Goal: Find specific fact

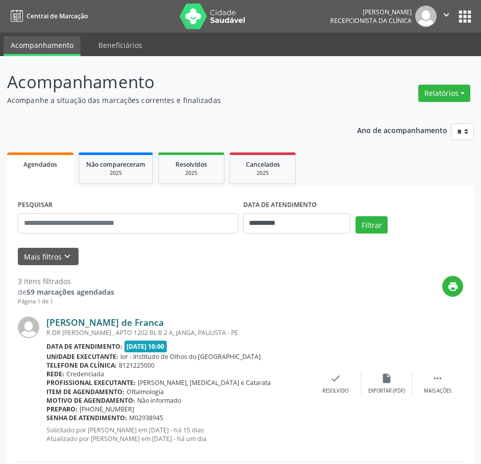
click at [84, 322] on link "[PERSON_NAME] de Franca" at bounding box center [104, 321] width 117 height 11
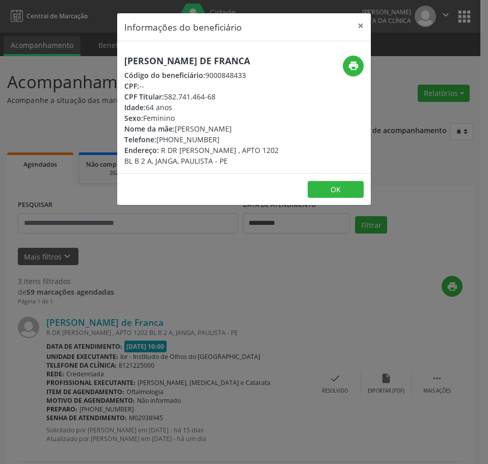
drag, startPoint x: 219, startPoint y: 98, endPoint x: 167, endPoint y: 96, distance: 52.0
click at [167, 96] on div "CPF Titular: 582.741.464-68" at bounding box center [201, 96] width 155 height 11
copy div "582.741.464-68"
click at [205, 71] on div "Código do beneficiário: 9000848433" at bounding box center [201, 75] width 155 height 11
click at [213, 61] on h5 "[PERSON_NAME] de Franca" at bounding box center [201, 61] width 155 height 11
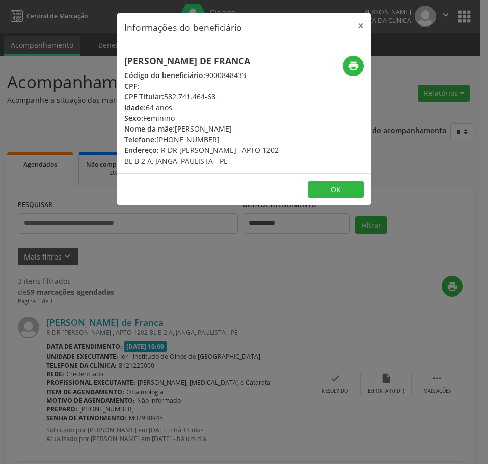
click at [213, 61] on h5 "[PERSON_NAME] de Franca" at bounding box center [201, 61] width 155 height 11
copy div "[PERSON_NAME] de Franca"
click at [353, 66] on icon "print" at bounding box center [353, 65] width 11 height 11
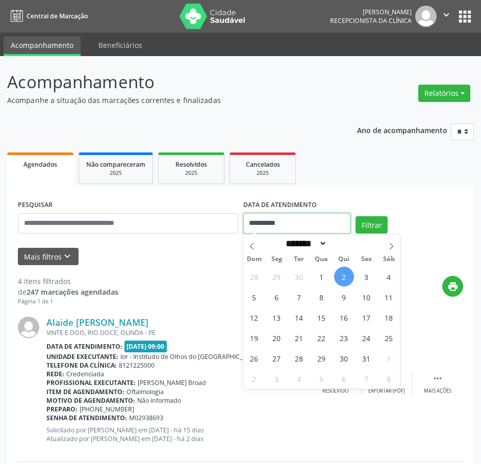
click at [274, 219] on input "**********" at bounding box center [297, 223] width 108 height 20
click at [364, 275] on span "3" at bounding box center [366, 277] width 20 height 20
type input "**********"
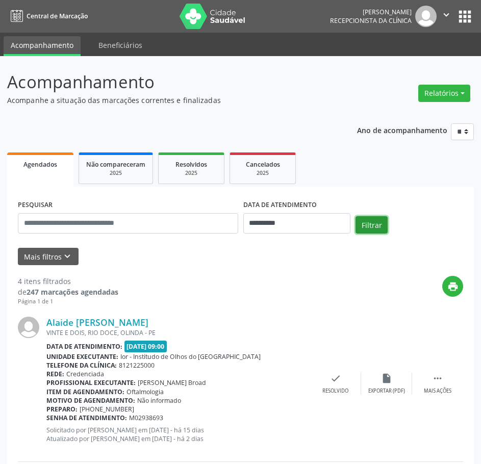
click at [376, 233] on button "Filtrar" at bounding box center [371, 224] width 32 height 17
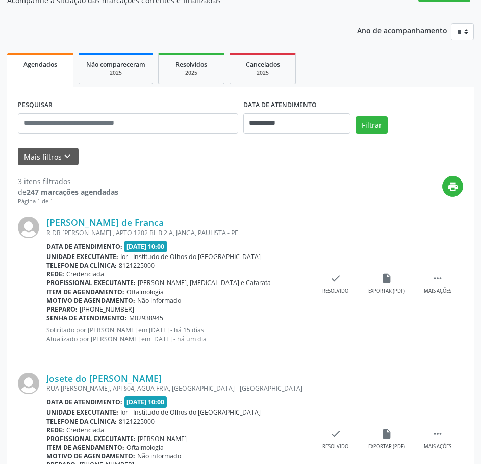
scroll to position [326, 0]
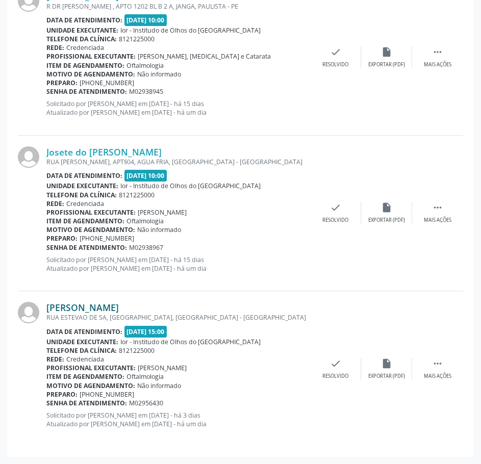
click at [119, 309] on link "[PERSON_NAME]" at bounding box center [82, 307] width 72 height 11
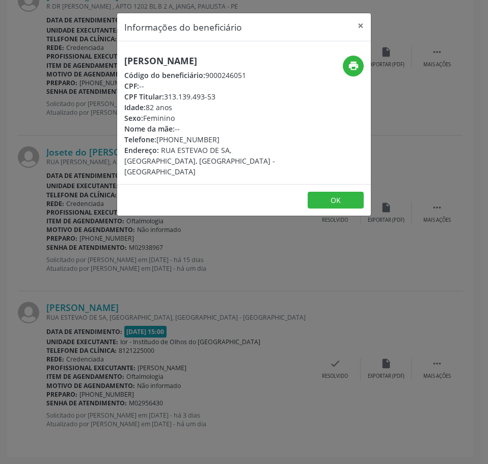
click at [209, 56] on h5 "[PERSON_NAME]" at bounding box center [201, 61] width 155 height 11
copy div "[PERSON_NAME]"
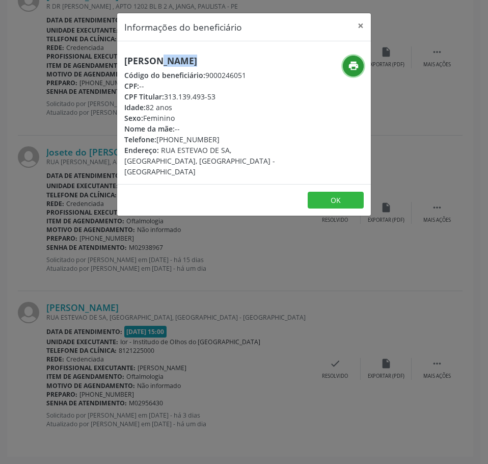
click at [360, 66] on button "print" at bounding box center [353, 66] width 21 height 21
click at [79, 166] on div "Informações do beneficiário × [PERSON_NAME] Código do beneficiário: 9000246051 …" at bounding box center [244, 232] width 488 height 464
